Goal: Transaction & Acquisition: Purchase product/service

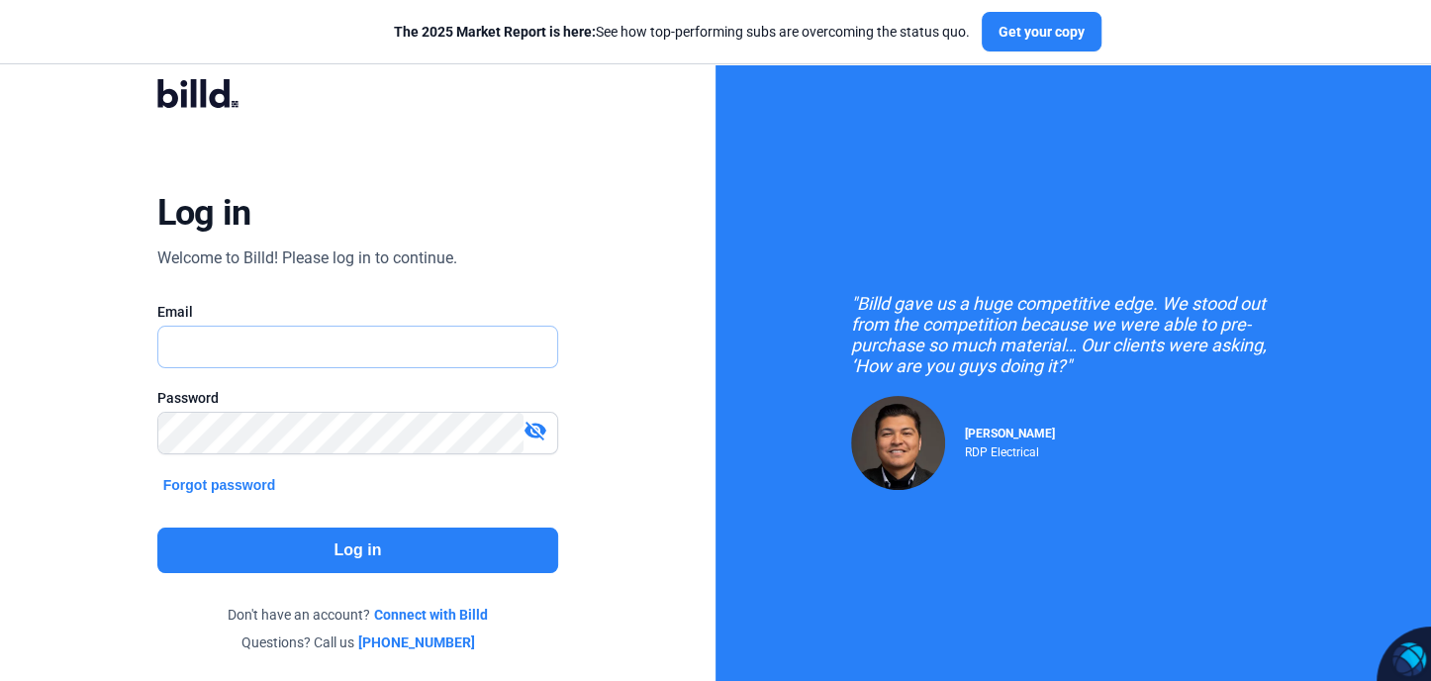
type input "[EMAIL_ADDRESS][DOMAIN_NAME]"
click at [381, 550] on button "Log in" at bounding box center [358, 550] width 402 height 46
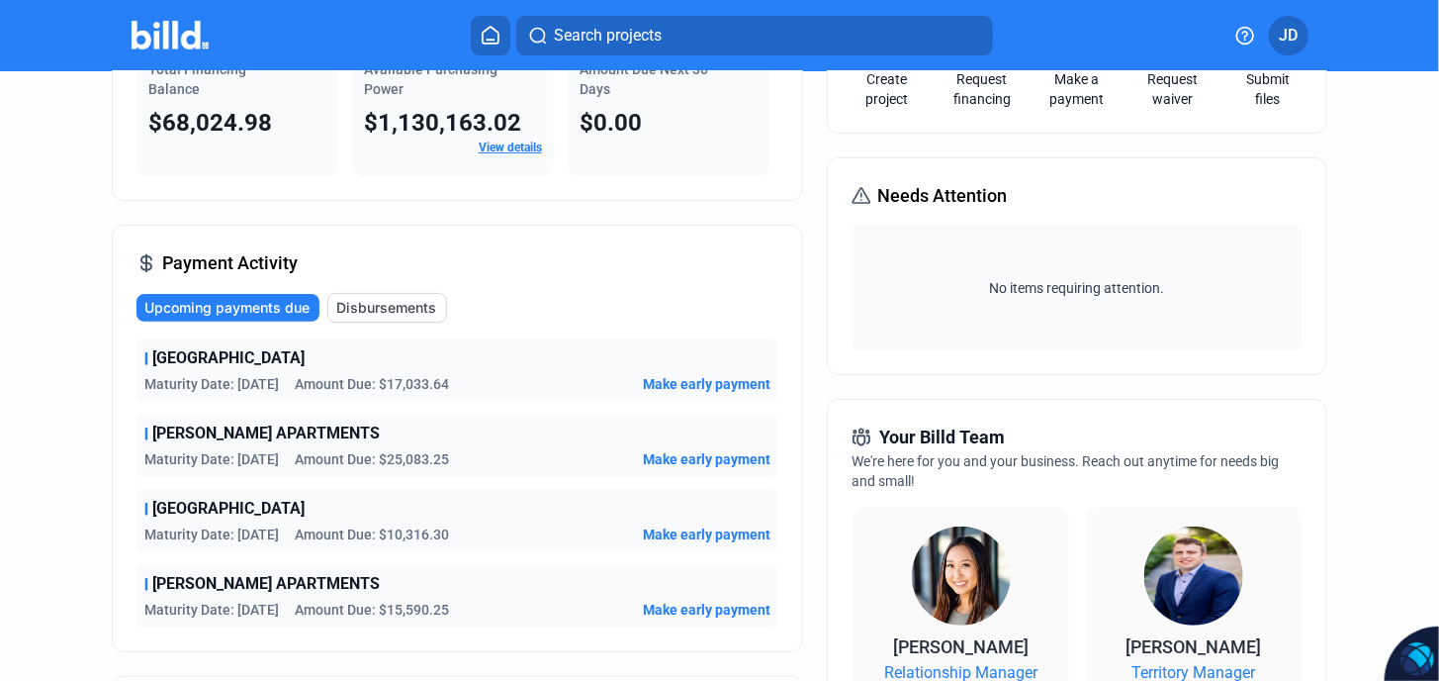
scroll to position [198, 0]
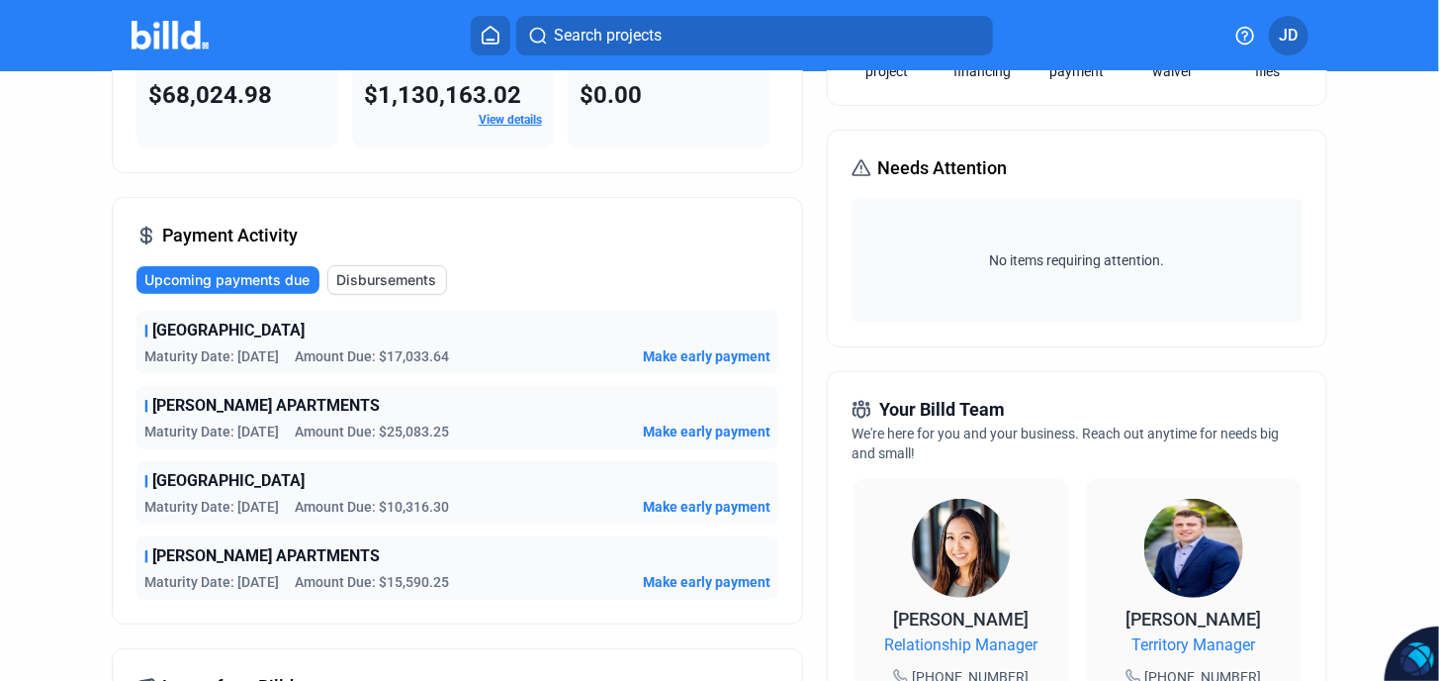
click at [335, 508] on span "Amount Due: $10,316.30" at bounding box center [372, 507] width 154 height 20
drag, startPoint x: 332, startPoint y: 507, endPoint x: 291, endPoint y: 508, distance: 41.6
click at [302, 508] on span "Amount Due: $10,316.30" at bounding box center [372, 507] width 154 height 20
click at [146, 476] on icon at bounding box center [146, 481] width 0 height 11
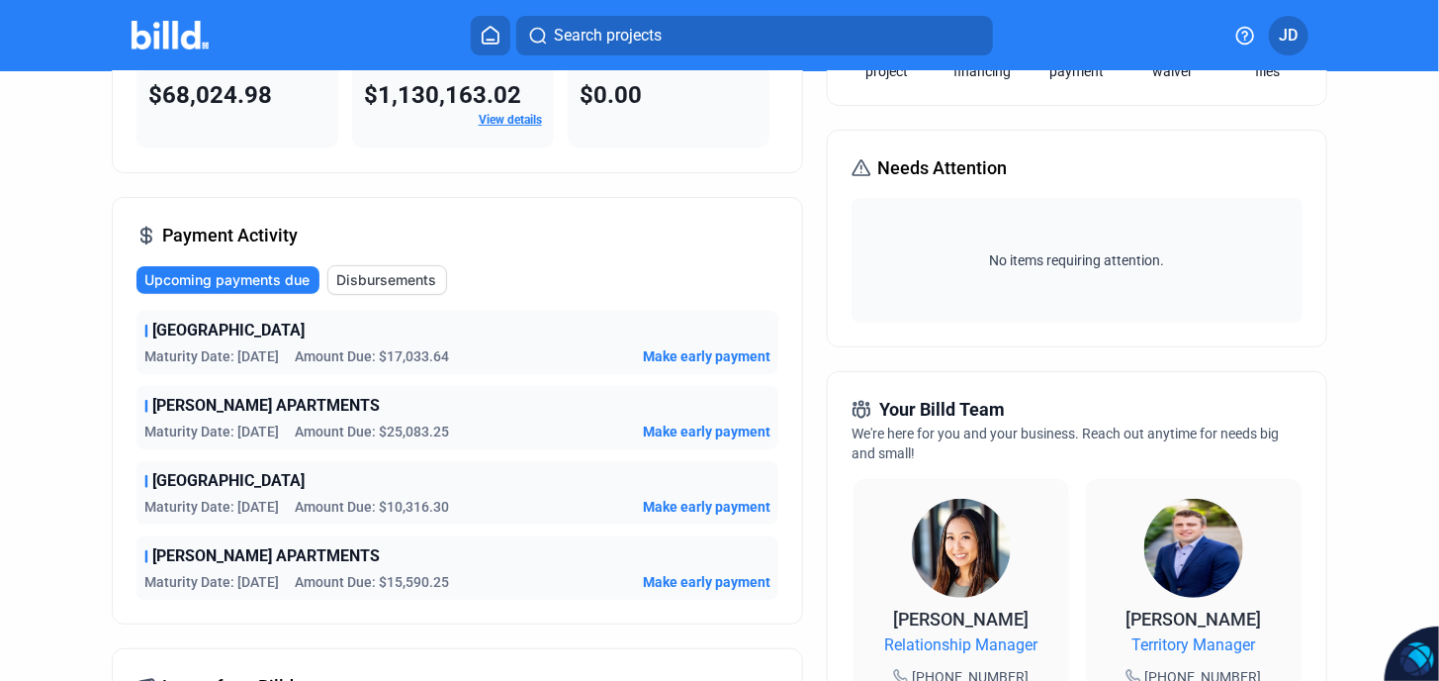
click at [245, 501] on span "Maturity Date: [DATE]" at bounding box center [211, 507] width 135 height 20
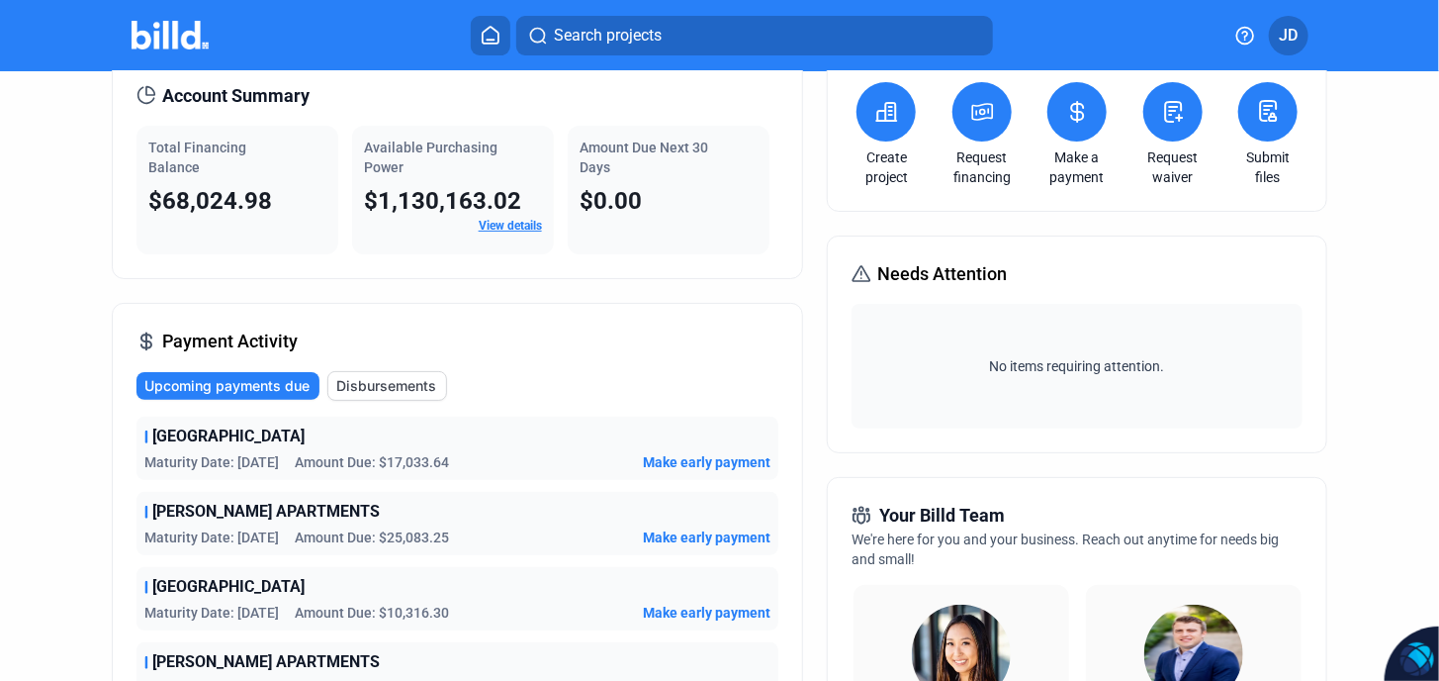
scroll to position [0, 0]
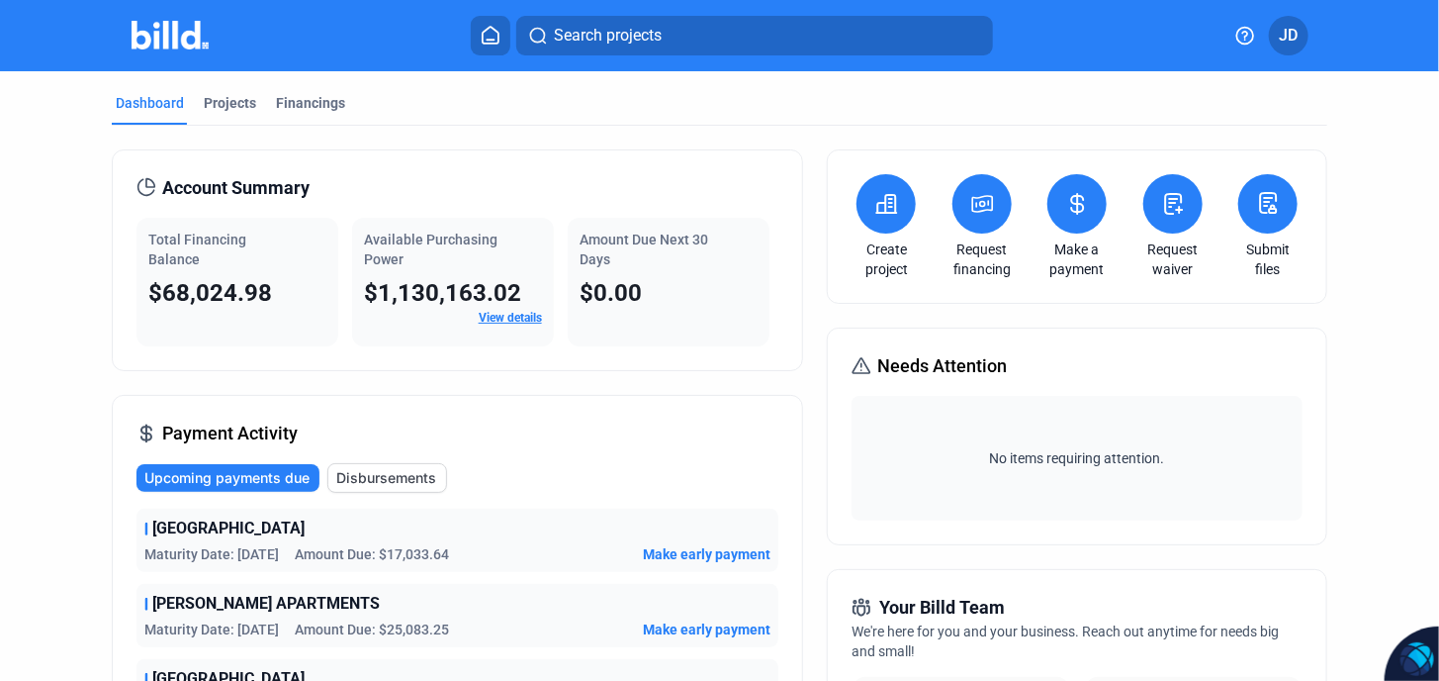
click at [522, 314] on link "View details" at bounding box center [510, 318] width 63 height 14
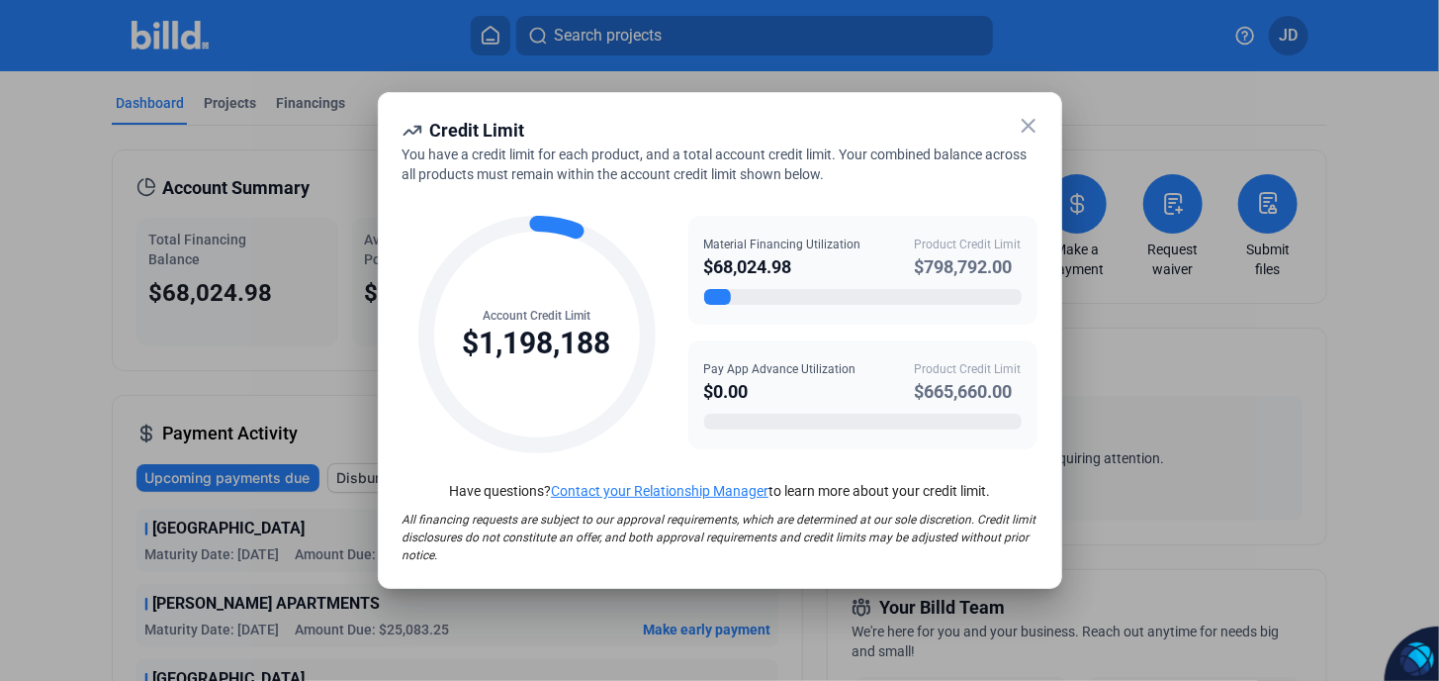
click at [706, 297] on div at bounding box center [717, 297] width 27 height 16
click at [709, 296] on div at bounding box center [717, 297] width 27 height 16
click at [1026, 130] on icon at bounding box center [1029, 126] width 24 height 24
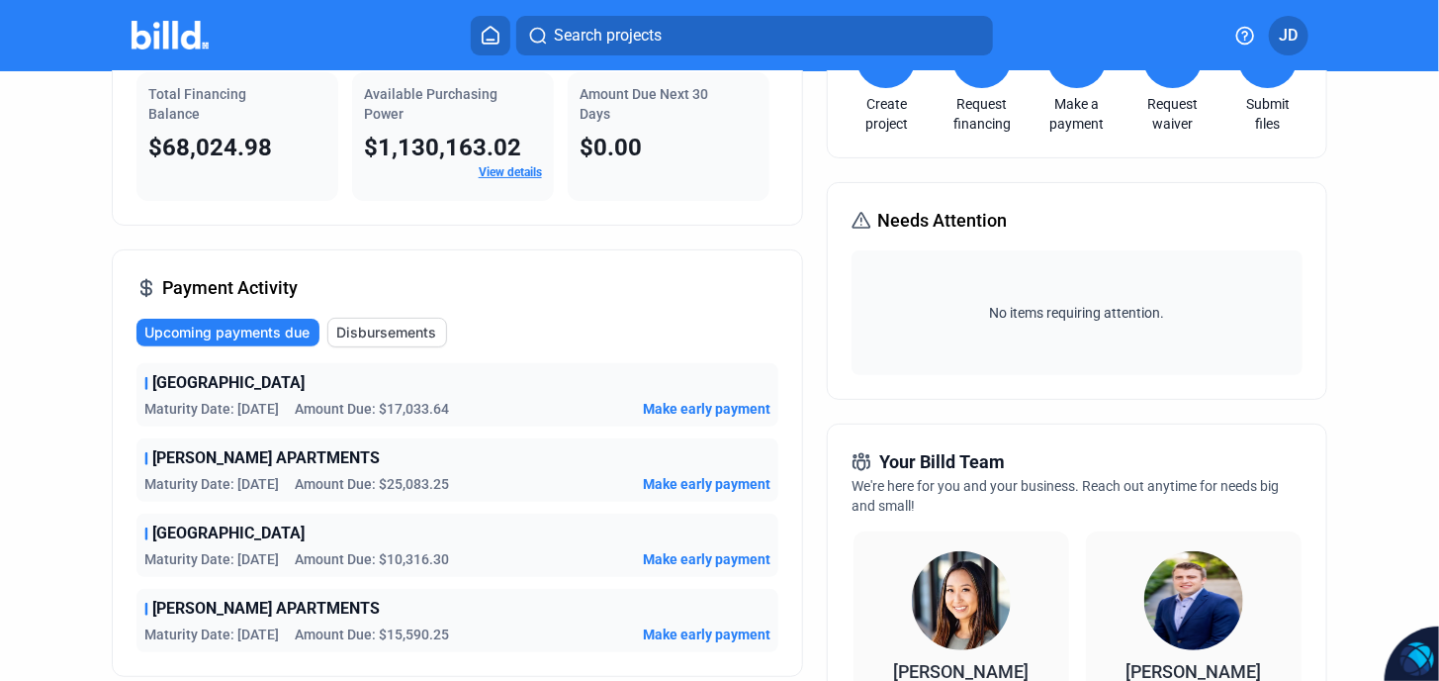
scroll to position [263, 0]
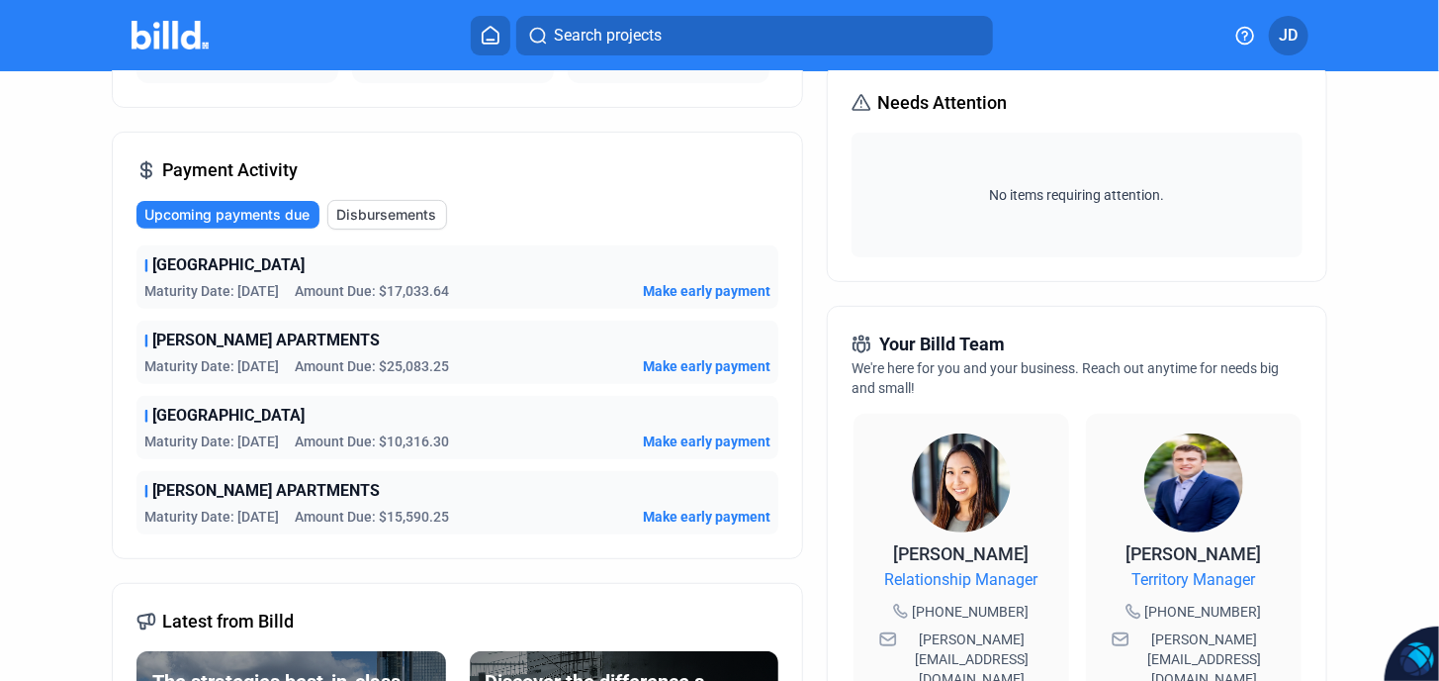
click at [658, 432] on span "Make early payment" at bounding box center [707, 441] width 128 height 20
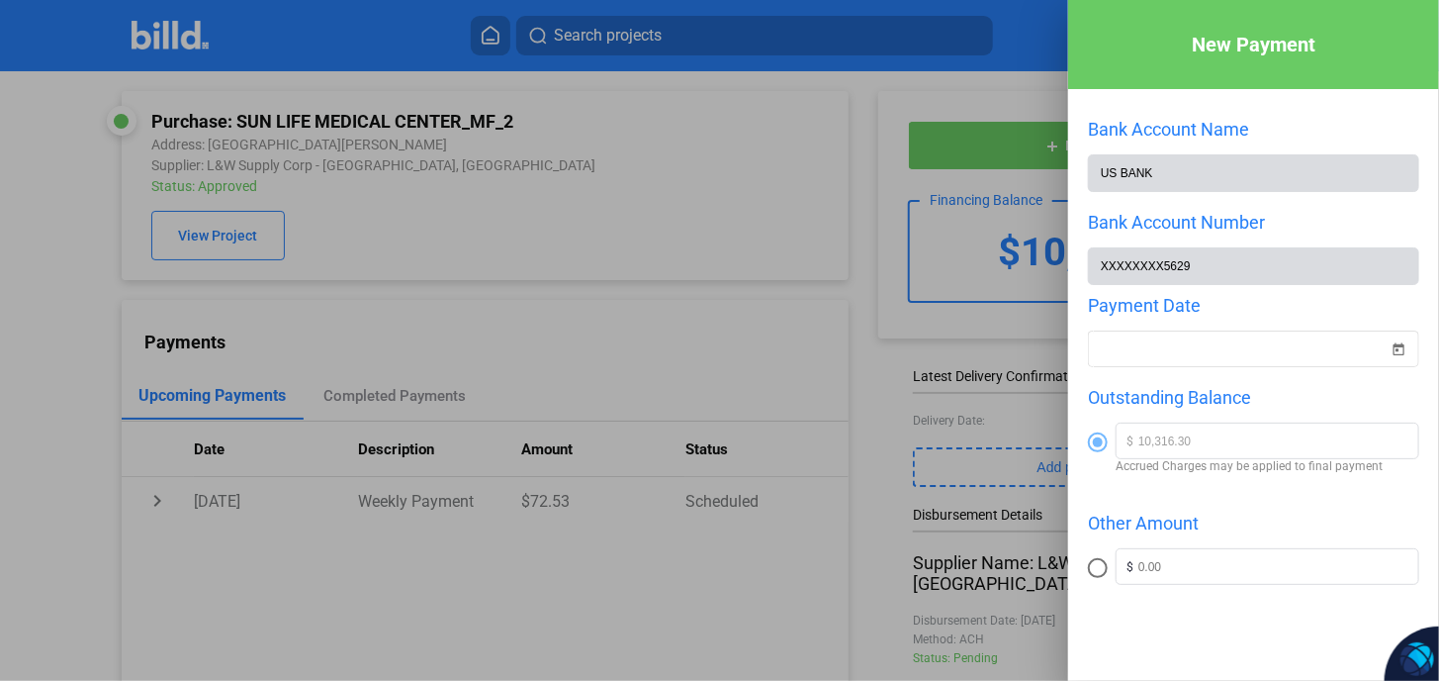
scroll to position [137, 0]
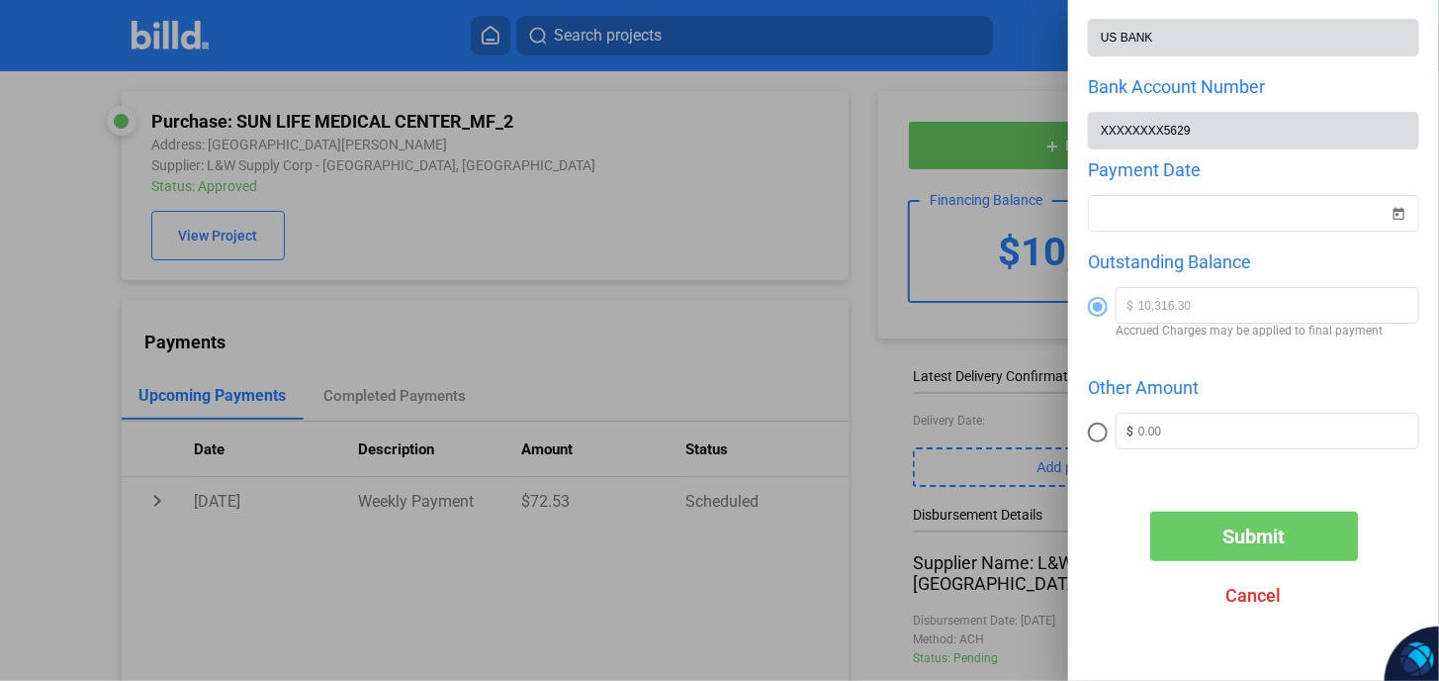
click at [1244, 600] on span "Cancel" at bounding box center [1254, 595] width 55 height 21
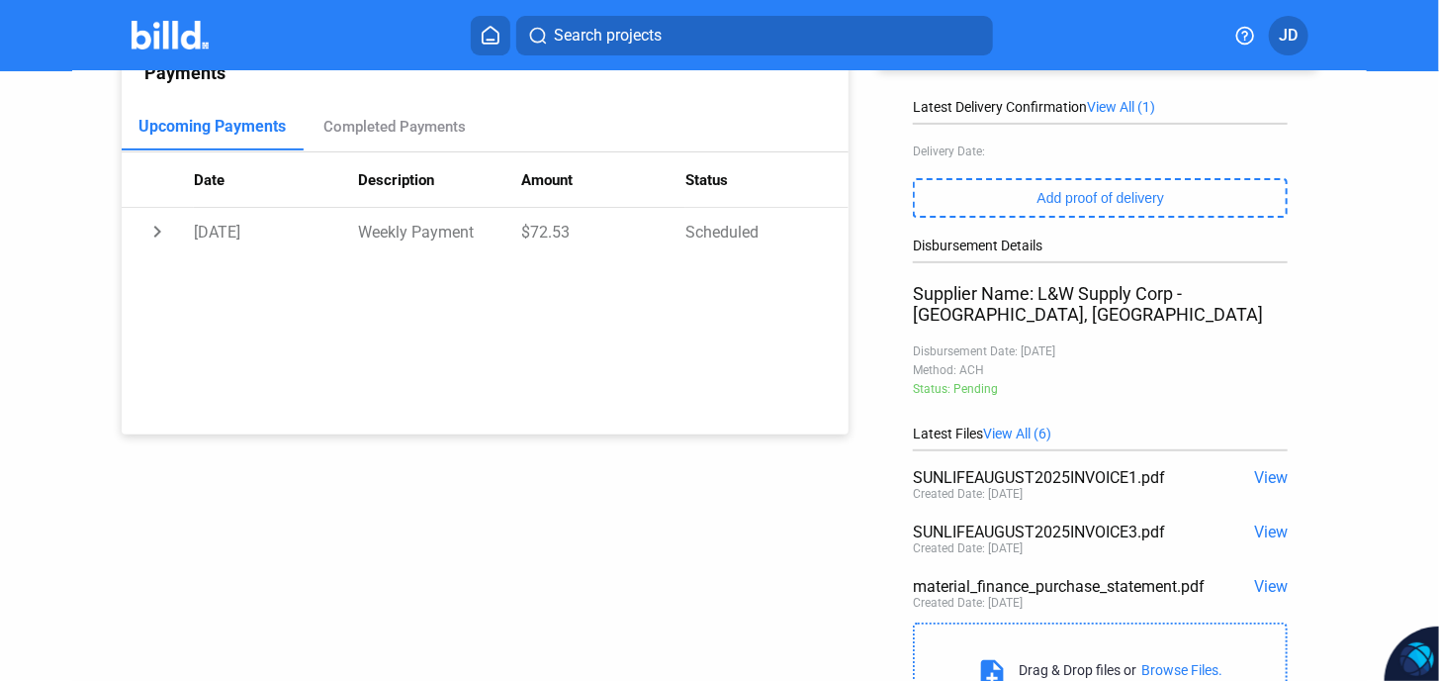
scroll to position [352, 0]
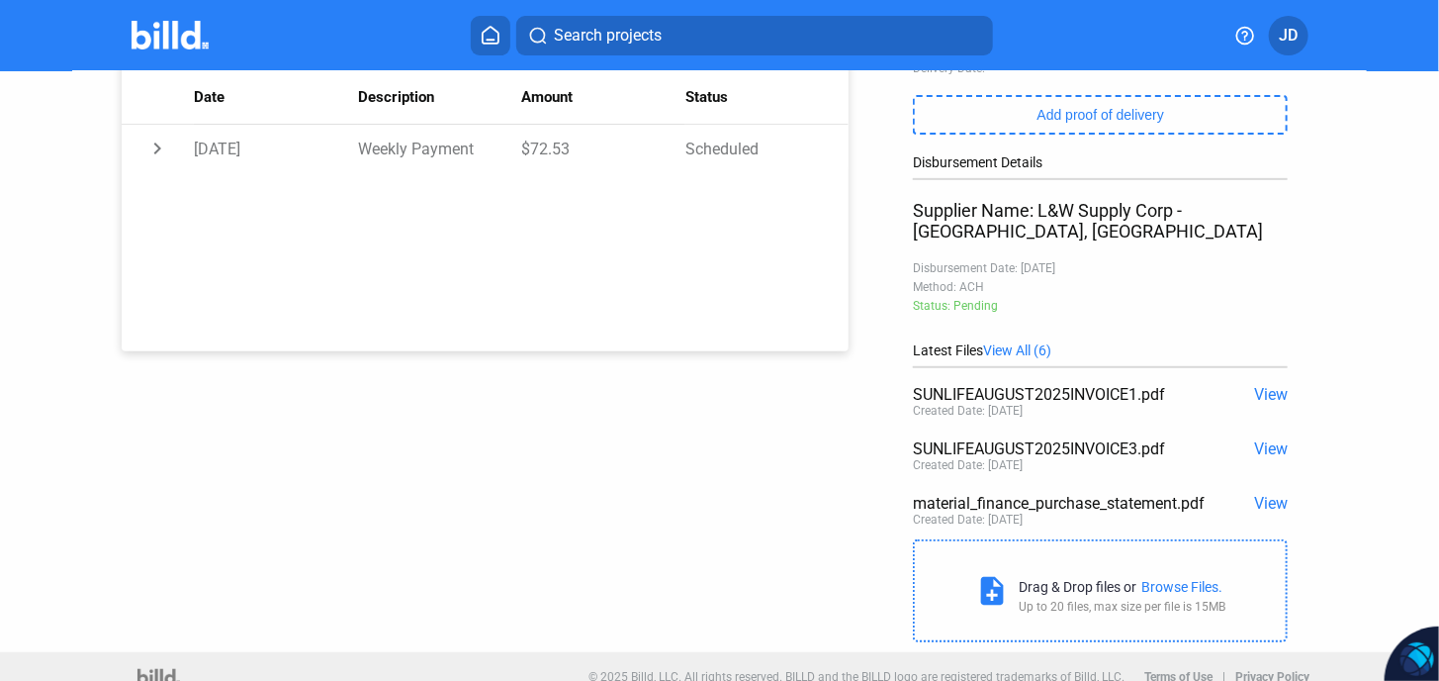
click at [1270, 385] on span "View" at bounding box center [1271, 394] width 34 height 19
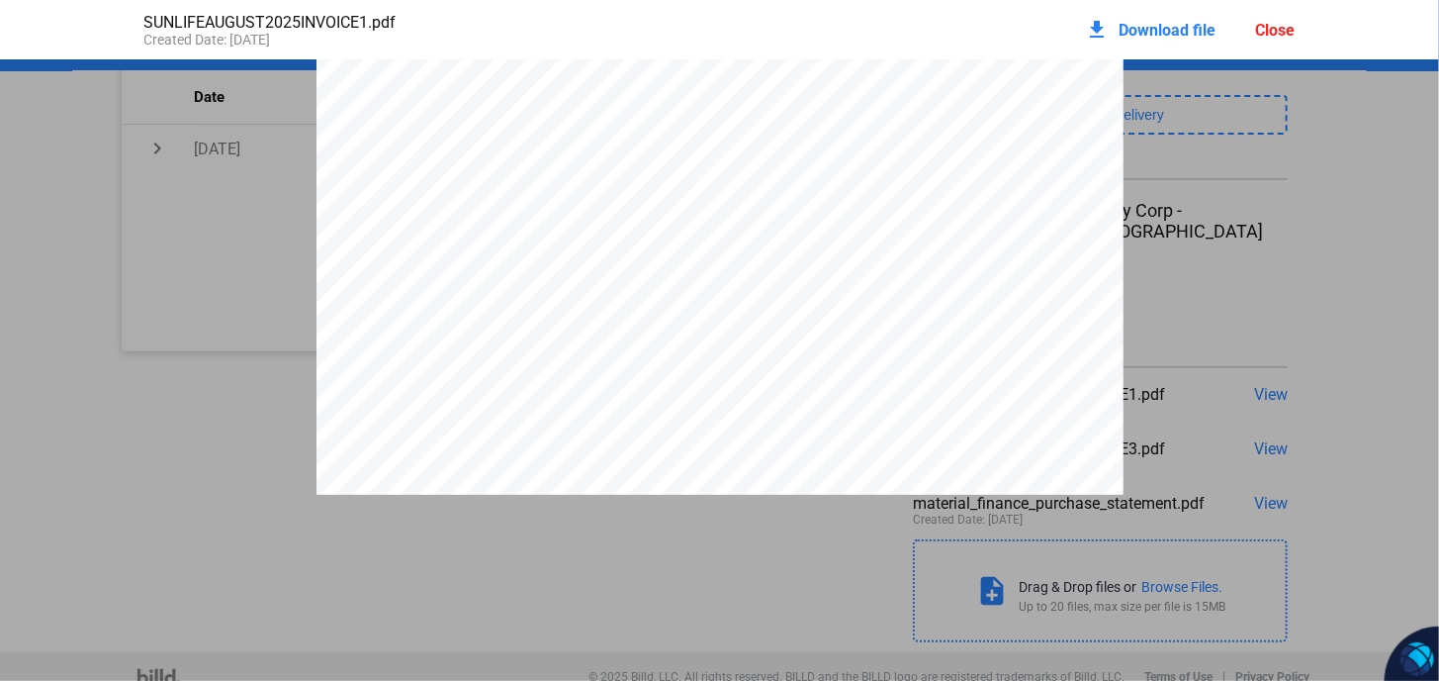
scroll to position [0, 0]
click at [1317, 254] on div "L&W Supply Corporation [STREET_ADDRESS] [URL][DOMAIN_NAME] INVOICE Customer Num…" at bounding box center [719, 582] width 1439 height 1045
click at [1296, 32] on div "SUNLIFEAUGUST2025INVOICE1.pdf Created Date: [DATE] download Download file Close" at bounding box center [720, 29] width 1191 height 59
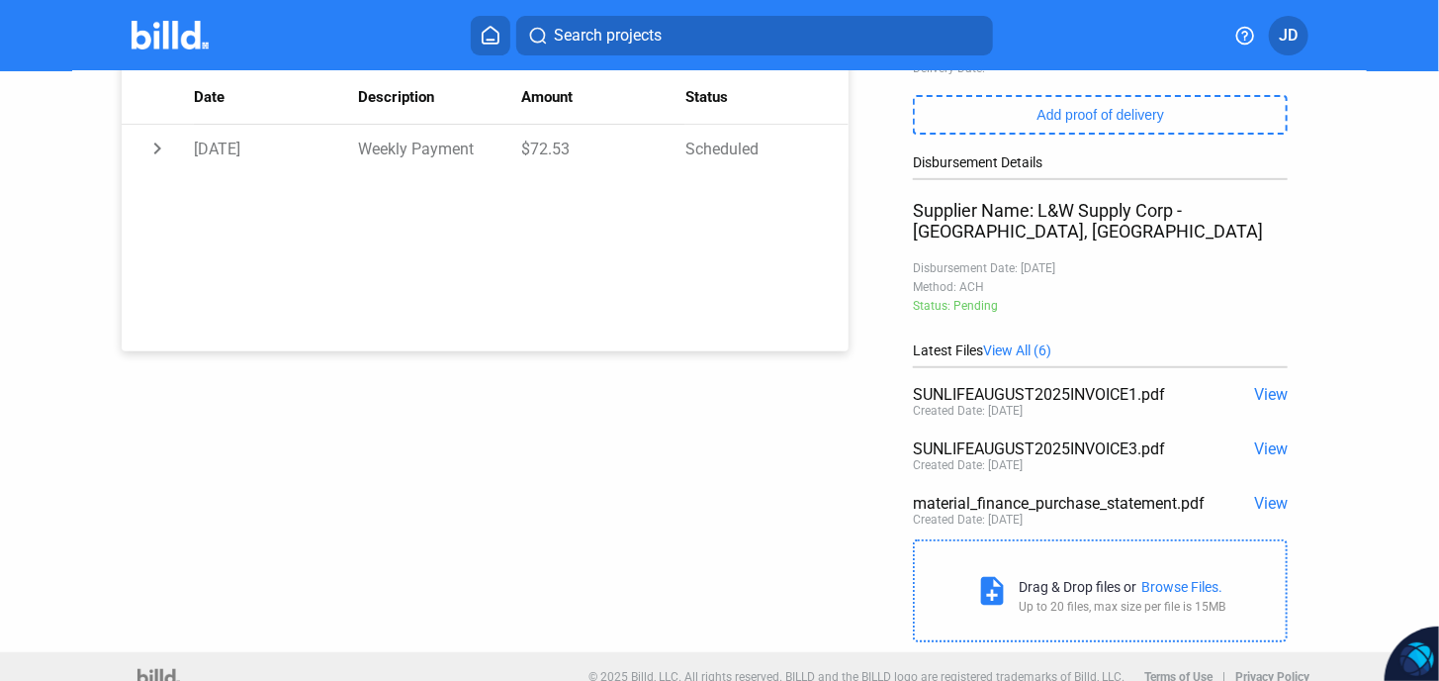
click at [1280, 433] on div "add New Payment Financing Balance $10,316.30 Latest Delivery Confirmation View …" at bounding box center [1108, 185] width 518 height 933
click at [1262, 439] on span "View" at bounding box center [1271, 448] width 34 height 19
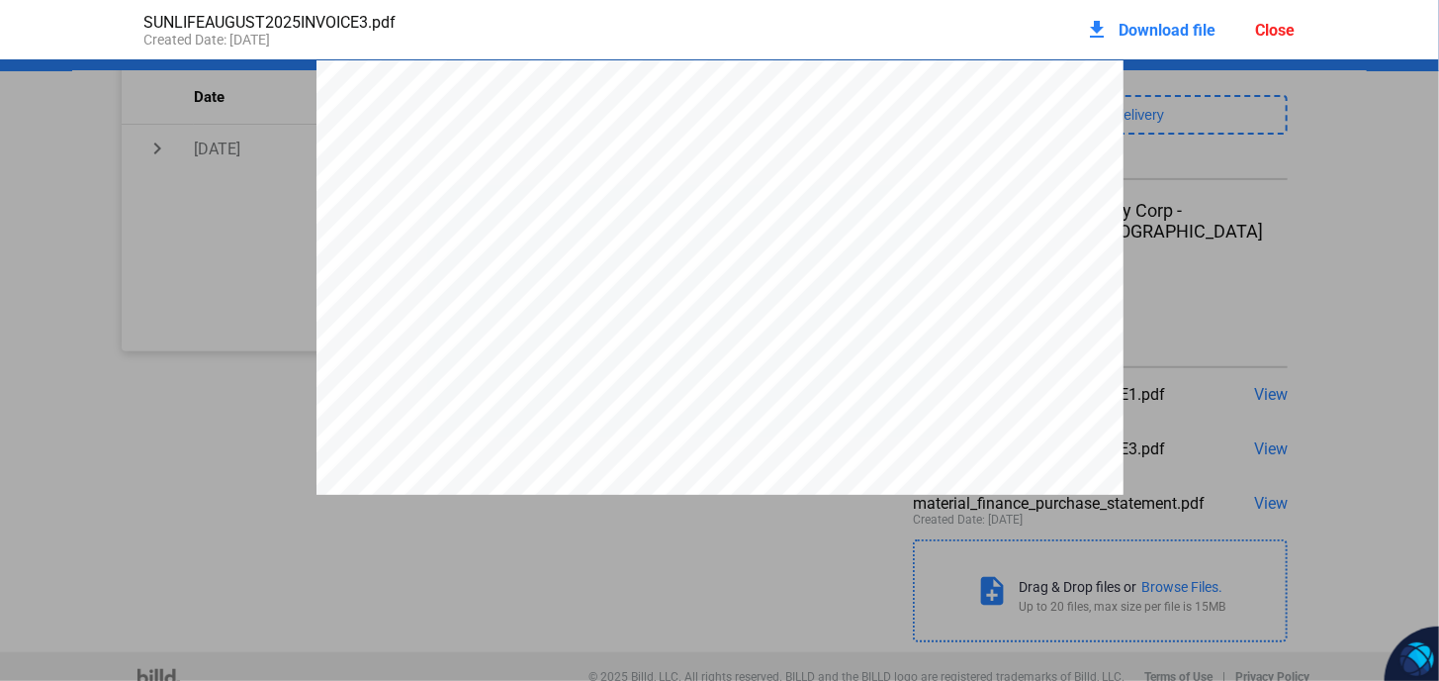
scroll to position [10, 0]
click at [1278, 25] on div "Close" at bounding box center [1276, 30] width 40 height 19
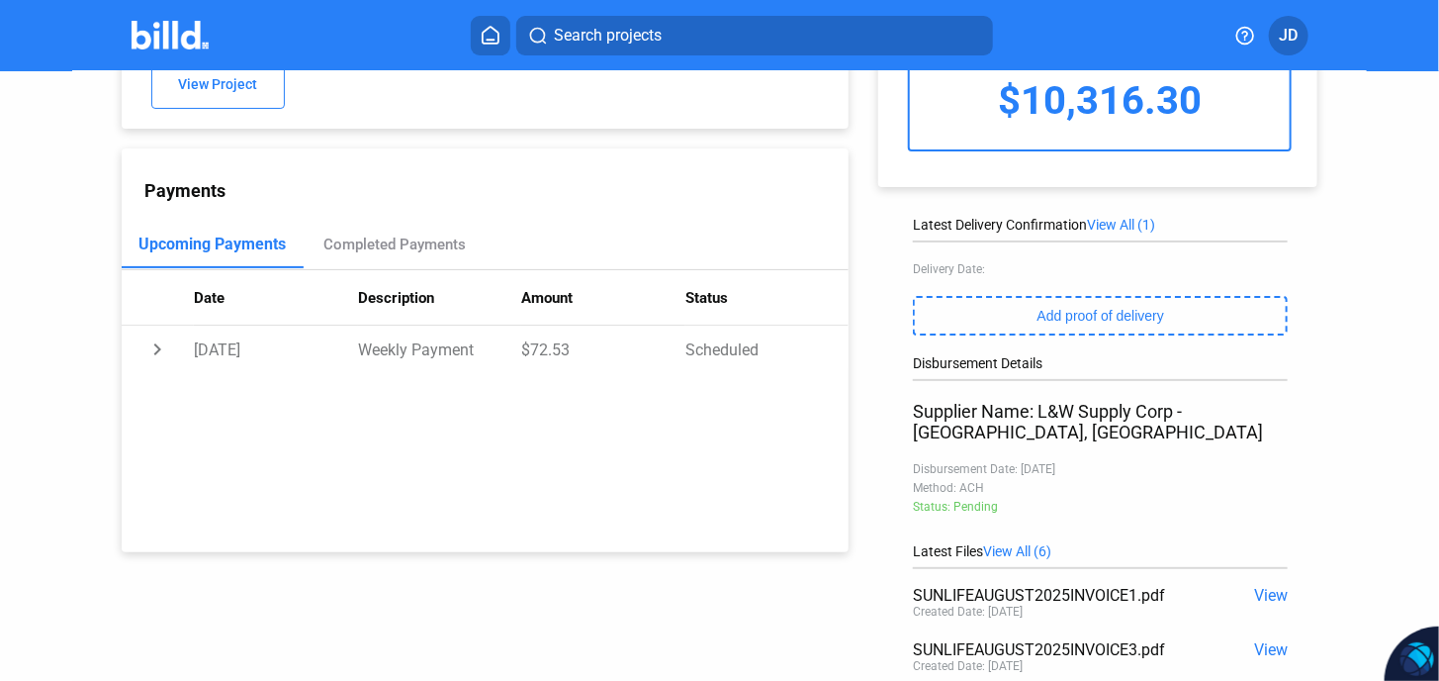
scroll to position [0, 0]
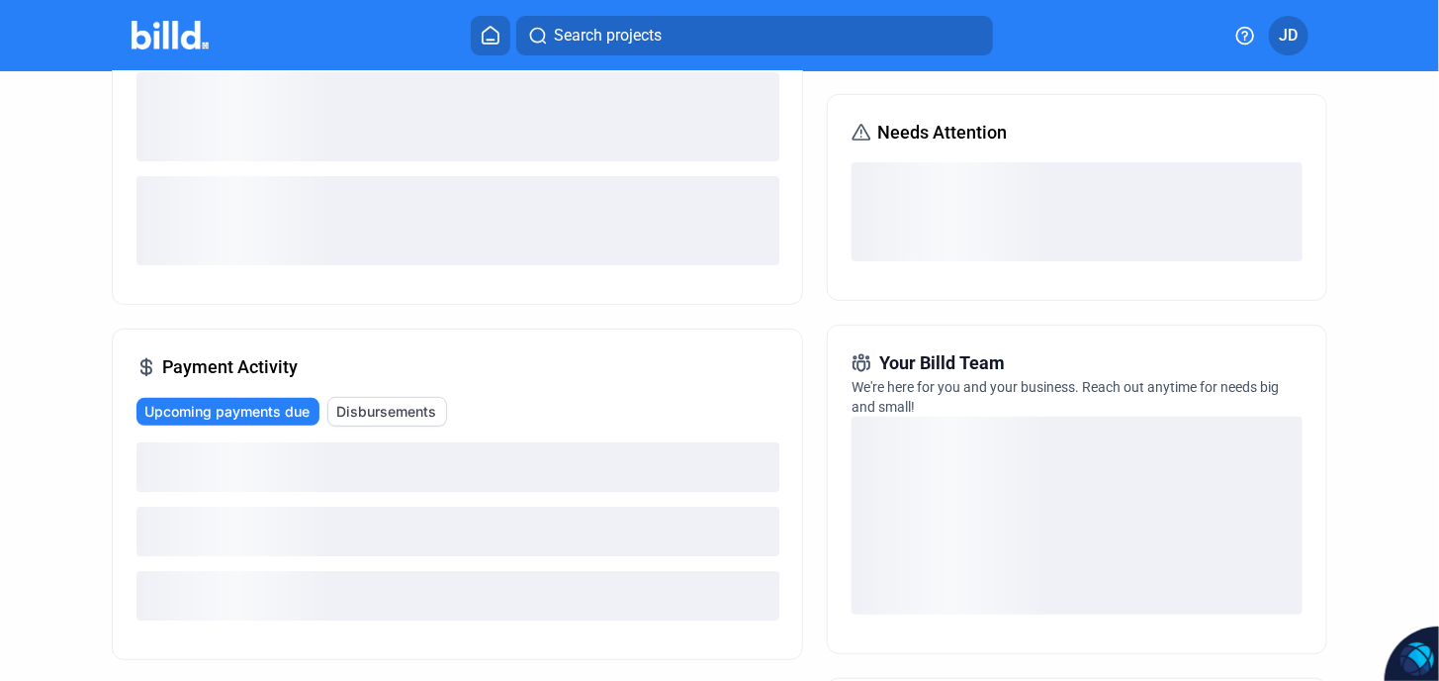
scroll to position [263, 0]
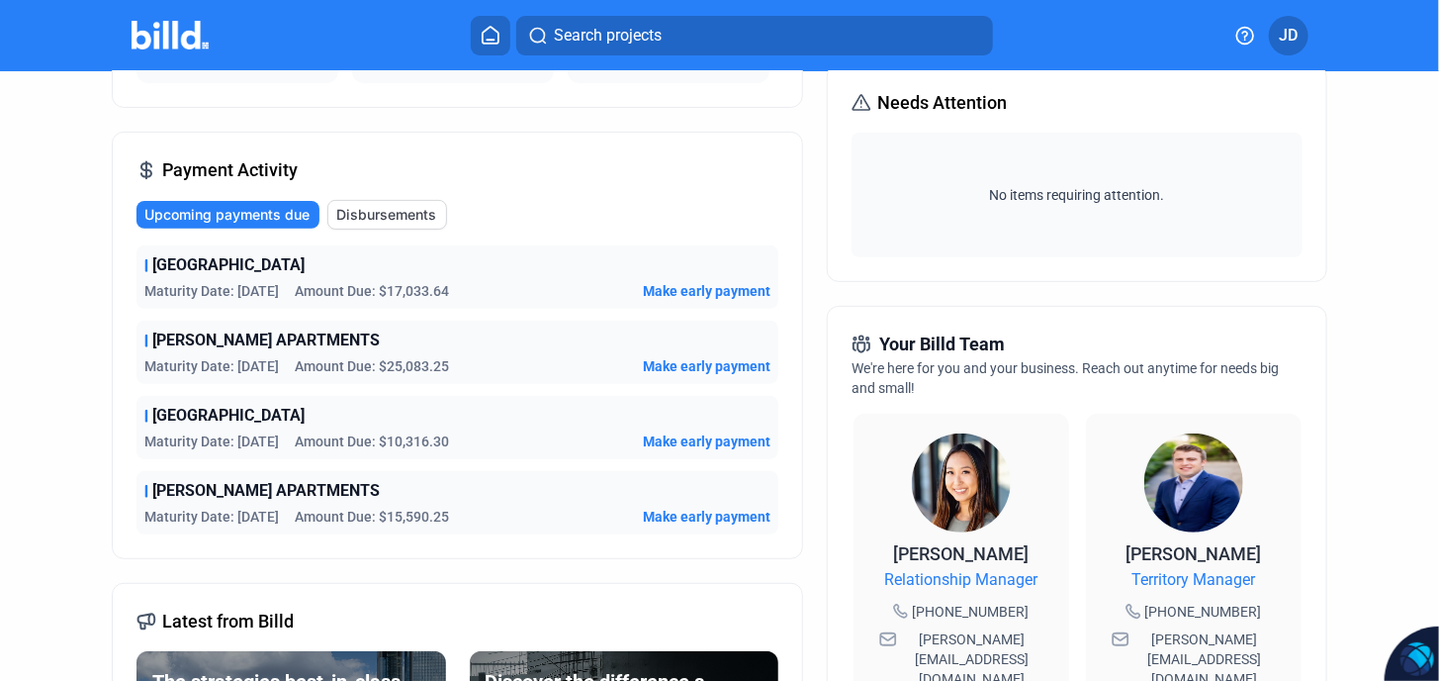
click at [716, 515] on span "Make early payment" at bounding box center [707, 517] width 128 height 20
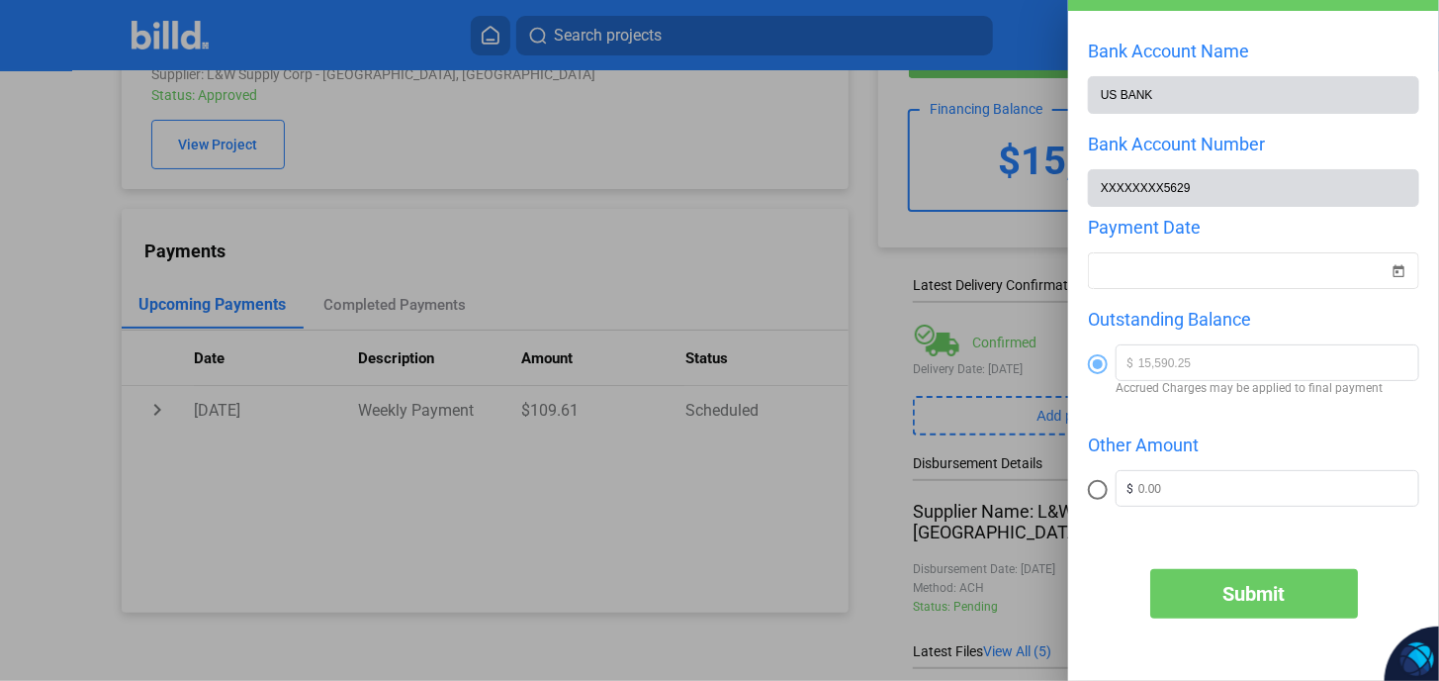
scroll to position [137, 0]
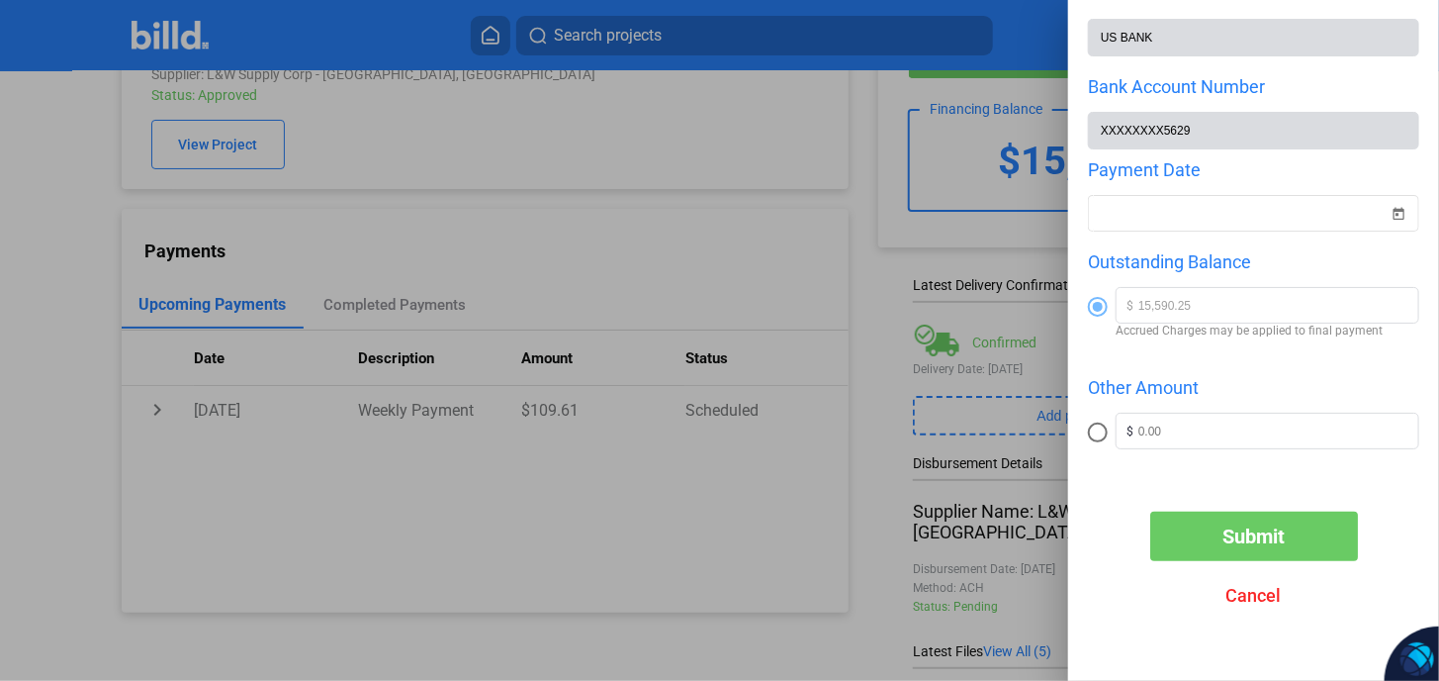
click at [951, 253] on div at bounding box center [719, 340] width 1439 height 681
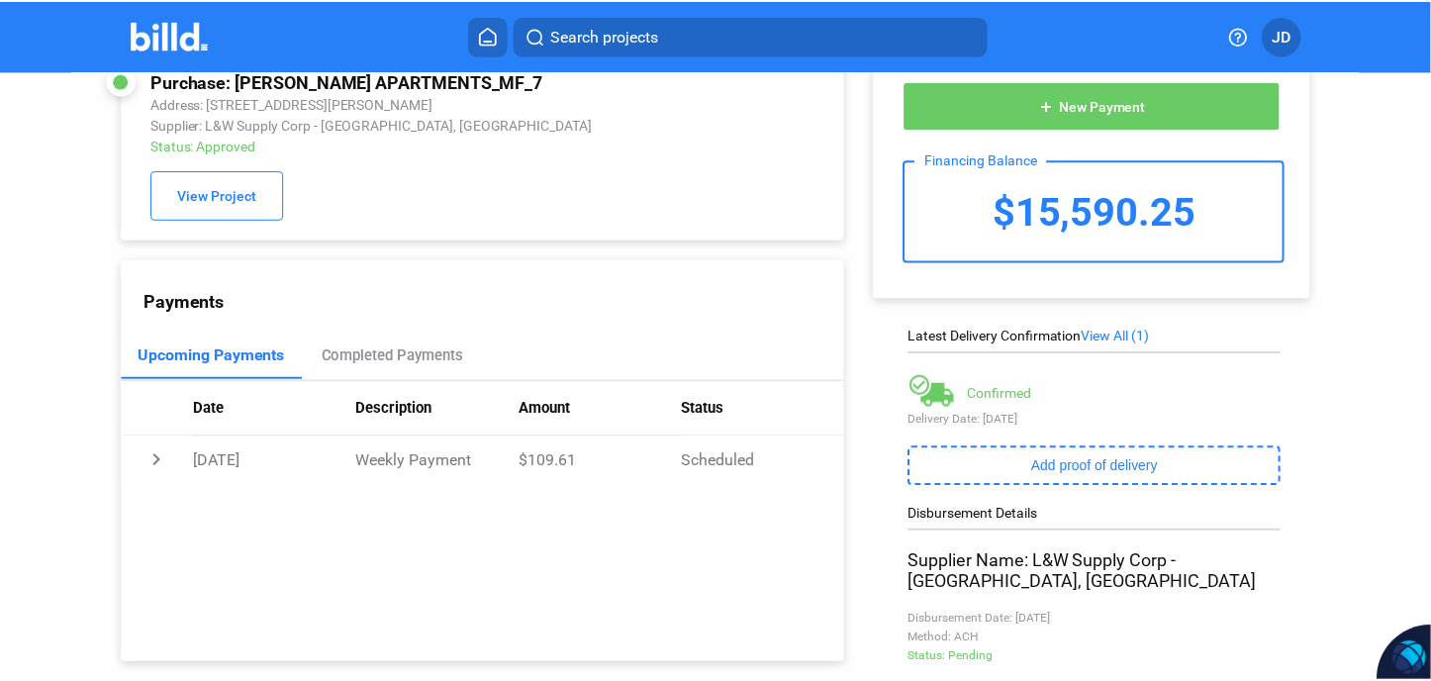
scroll to position [0, 0]
